Goal: Find contact information: Find contact information

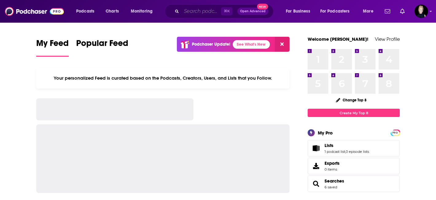
click at [213, 11] on input "Search podcasts, credits, & more..." at bounding box center [201, 11] width 40 height 10
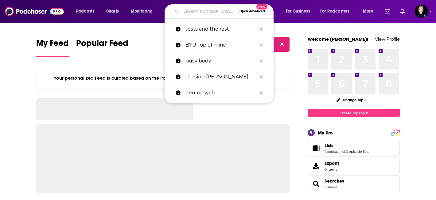
paste input "CALL YOUR PUBLICIST PODCAST"
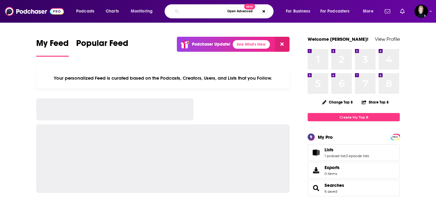
type input "CALL YOUR PUBLICIST PODCAST"
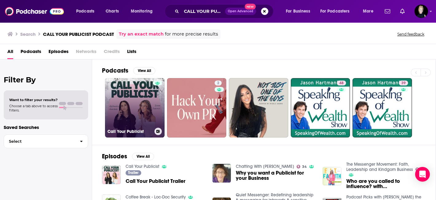
click at [140, 111] on link "Call Your Publicist" at bounding box center [135, 108] width 60 height 60
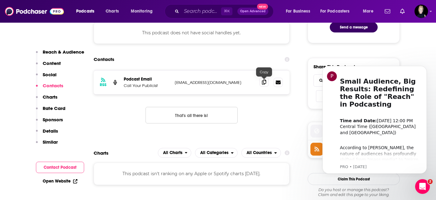
click at [264, 84] on icon at bounding box center [264, 82] width 4 height 5
